Goal: Entertainment & Leisure: Consume media (video, audio)

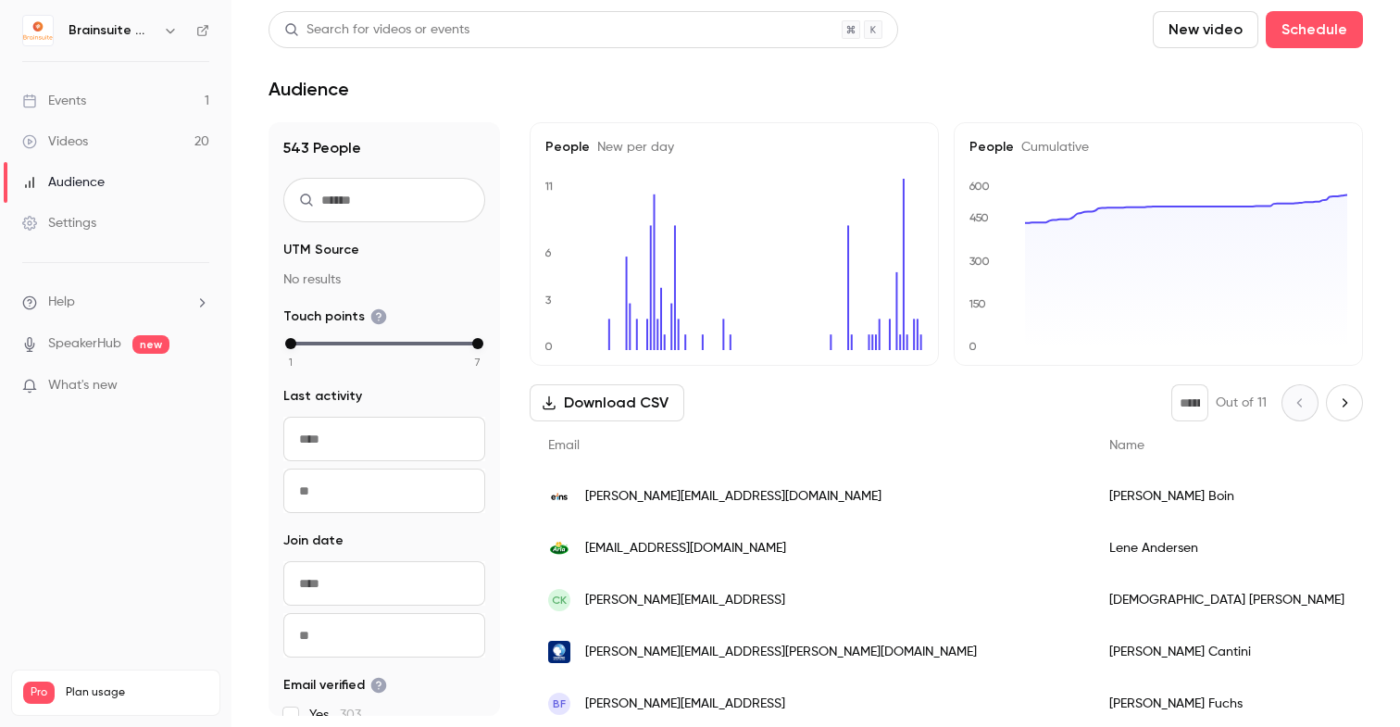
click at [77, 138] on div "Videos" at bounding box center [55, 141] width 66 height 19
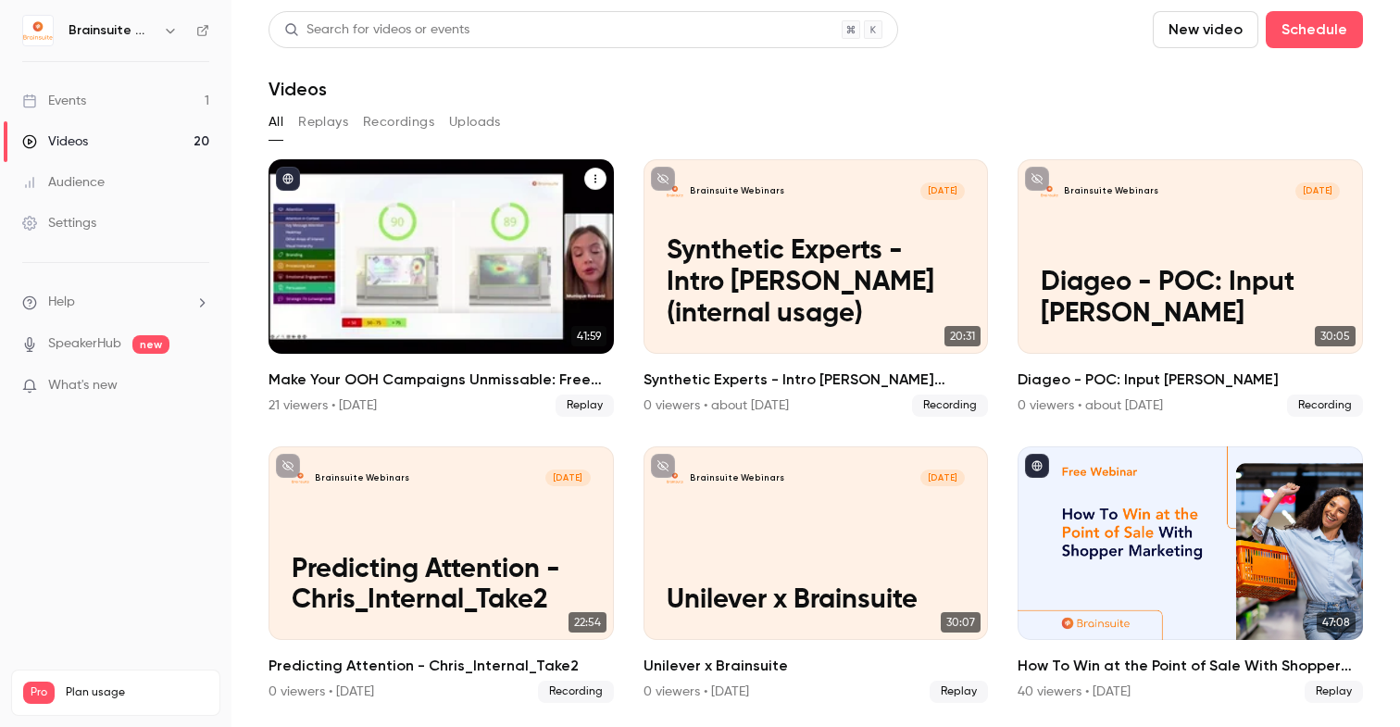
click at [447, 262] on div "Make Your OOH Campaigns Unmissable: Free Masterclass" at bounding box center [441, 256] width 345 height 194
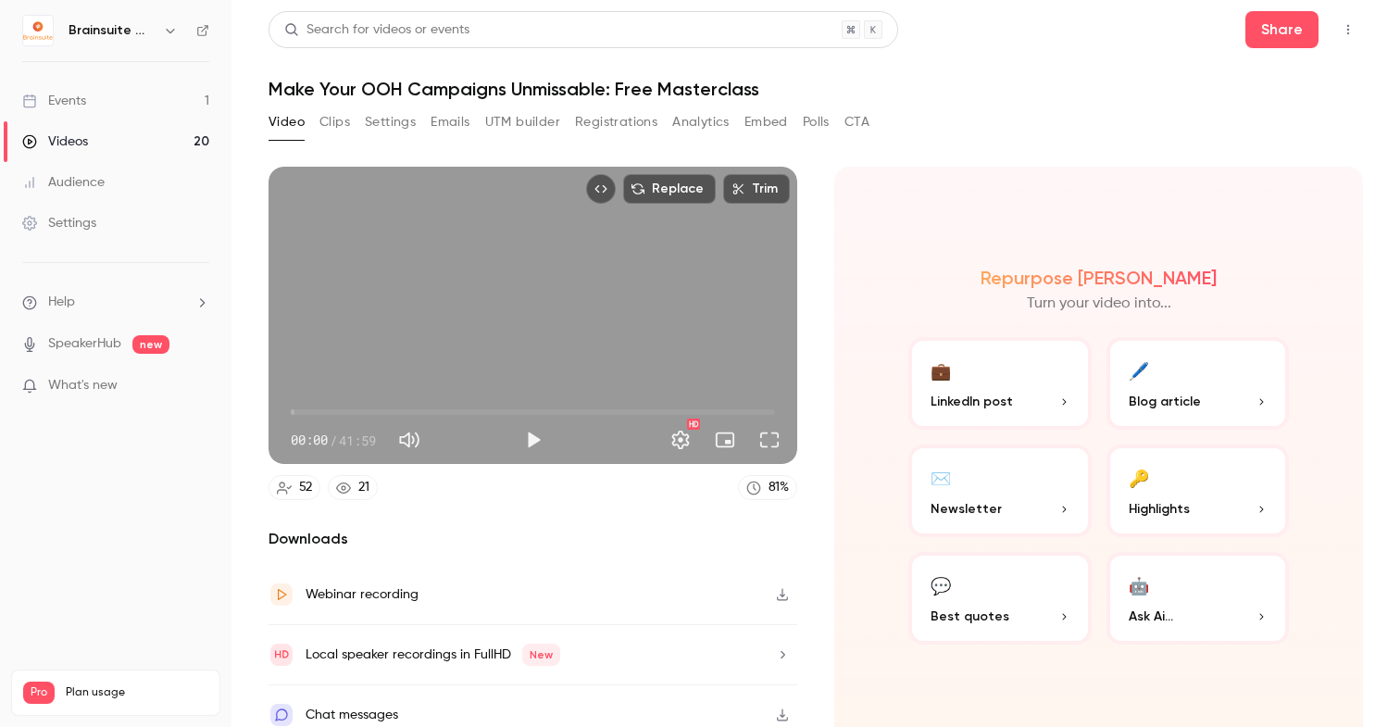
scroll to position [18, 0]
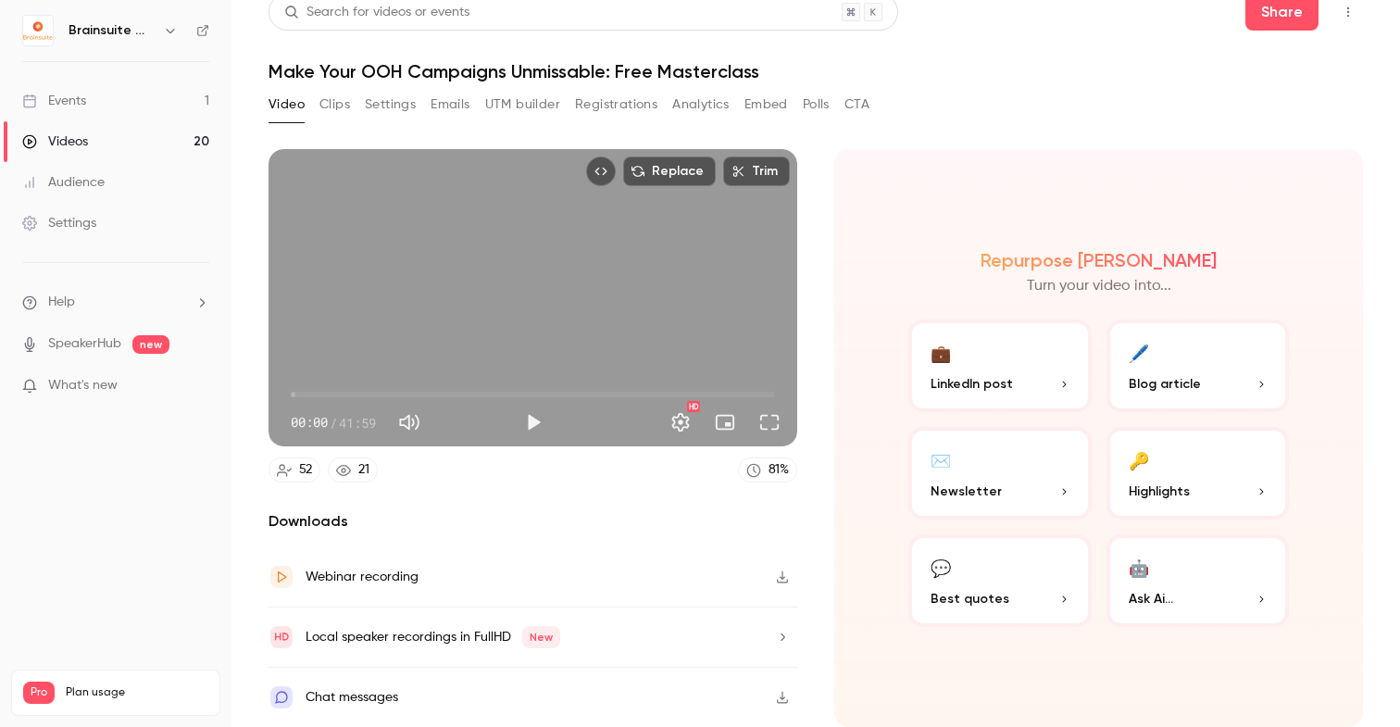
click at [783, 578] on icon "button" at bounding box center [782, 577] width 11 height 12
